Goal: Navigation & Orientation: Find specific page/section

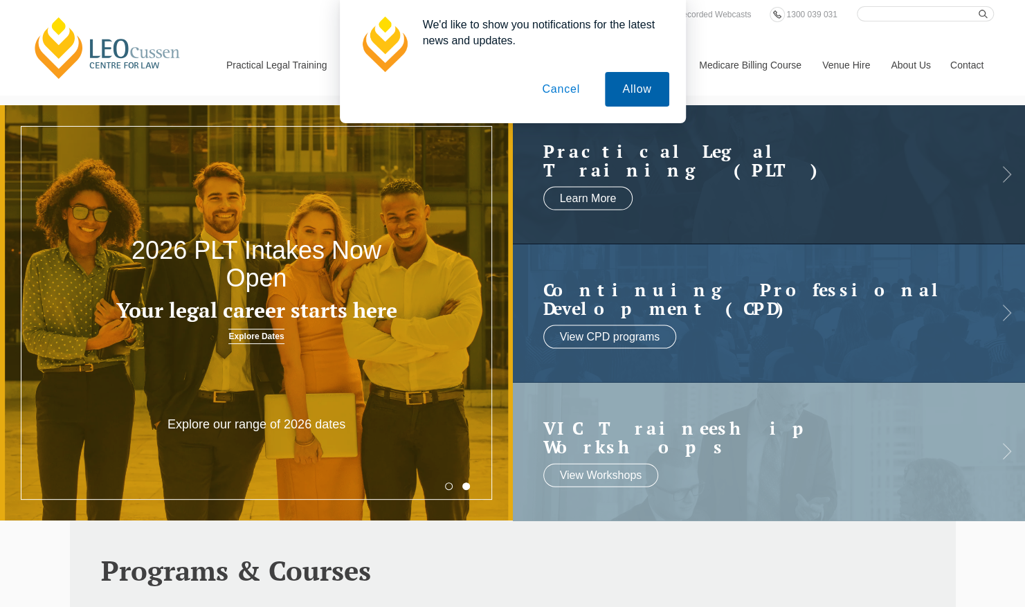
click at [629, 104] on button "Allow" at bounding box center [637, 89] width 64 height 35
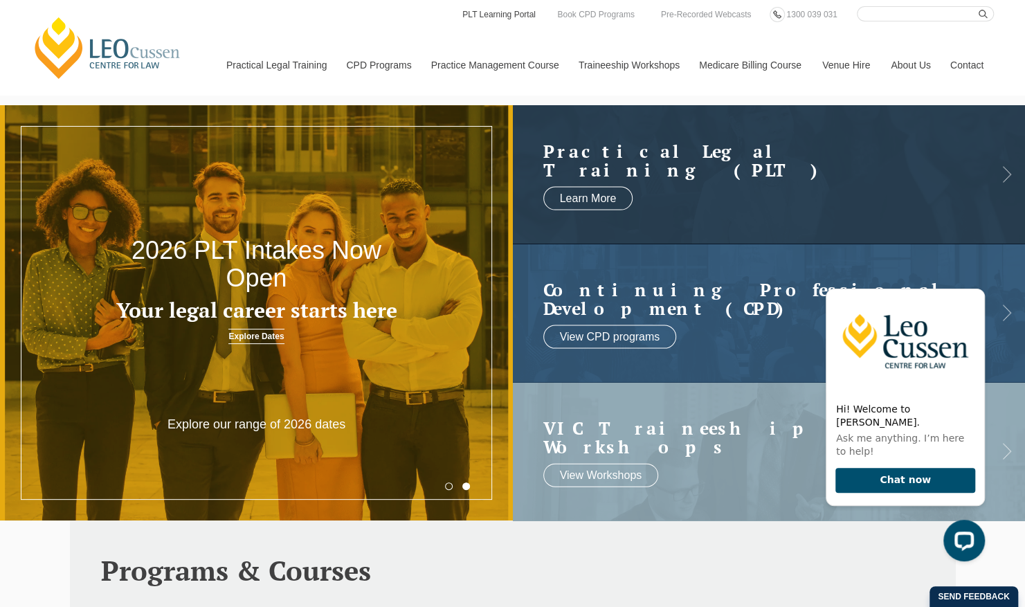
click at [488, 11] on link "PLT Learning Portal" at bounding box center [499, 14] width 76 height 15
